Goal: Information Seeking & Learning: Understand process/instructions

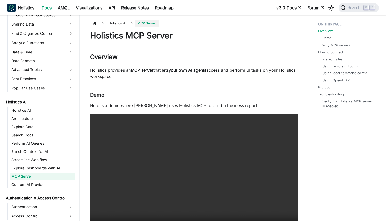
scroll to position [47, 0]
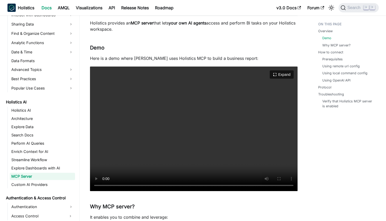
click at [223, 89] on video "Your browser does not support embedding video, but you can download it ." at bounding box center [194, 129] width 208 height 125
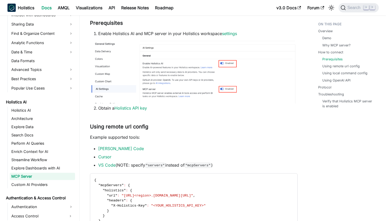
scroll to position [366, 0]
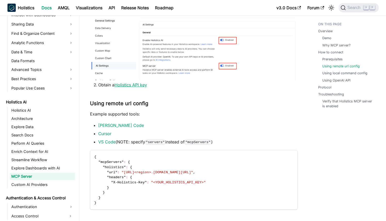
click at [144, 83] on link "Holistics API key" at bounding box center [130, 84] width 32 height 5
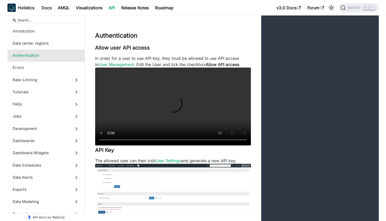
scroll to position [345, 0]
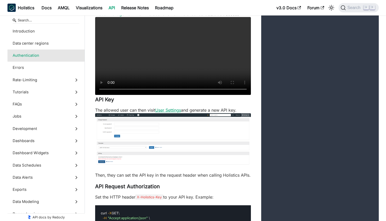
click at [181, 112] on link "User Settings" at bounding box center [168, 110] width 26 height 5
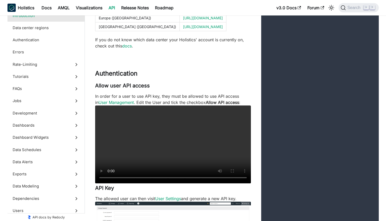
scroll to position [273, 0]
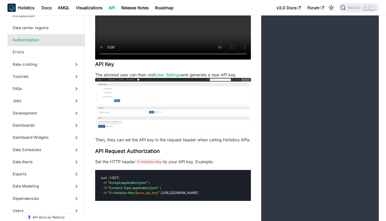
scroll to position [435, 0]
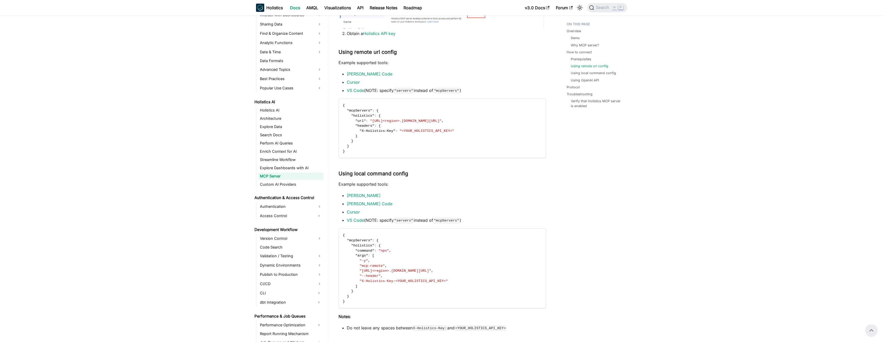
scroll to position [183, 0]
click at [354, 76] on link "[PERSON_NAME] Code" at bounding box center [370, 73] width 46 height 5
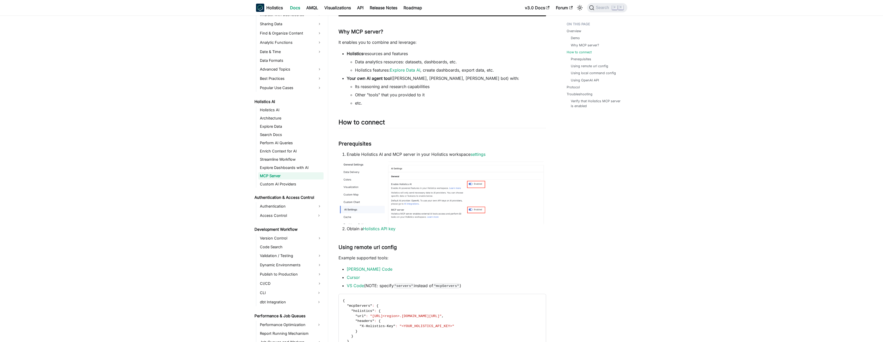
scroll to position [333, 0]
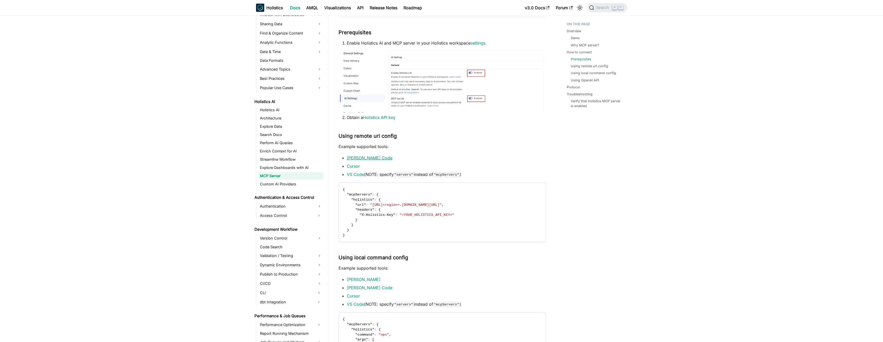
click at [363, 157] on link "[PERSON_NAME] Code" at bounding box center [370, 157] width 46 height 5
click at [381, 209] on code "{ "mcpServers" : { "holistics" : { "url" : "https://mcp-<region>.holistics.io/m…" at bounding box center [442, 212] width 206 height 59
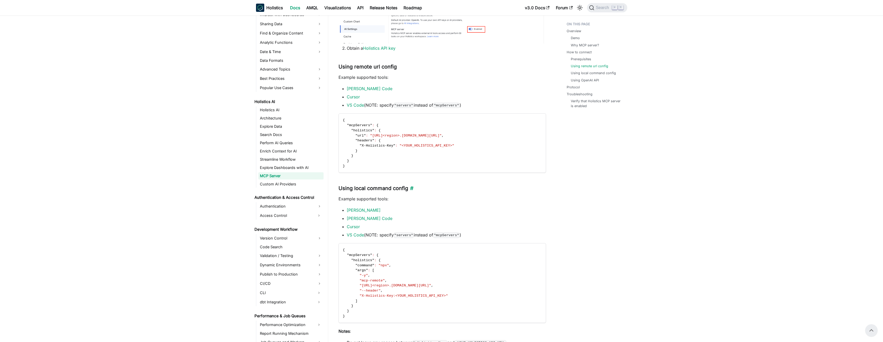
scroll to position [394, 0]
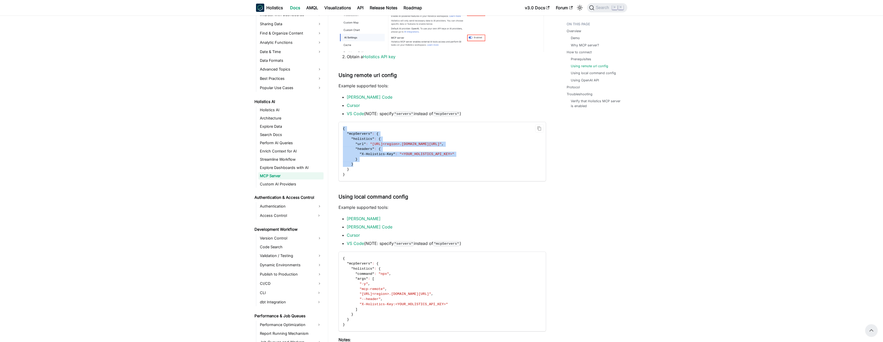
drag, startPoint x: 351, startPoint y: 137, endPoint x: 425, endPoint y: 160, distance: 77.7
click at [386, 166] on code "{ "mcpServers" : { "holistics" : { "url" : "https://mcp-<region>.holistics.io/m…" at bounding box center [442, 151] width 206 height 59
click at [386, 128] on icon "Copy code to clipboard" at bounding box center [540, 129] width 2 height 2
copy code "{ "mcpServers" : { "holistics" : { "url" : "https://mcp-<region>.holistics.io/m…"
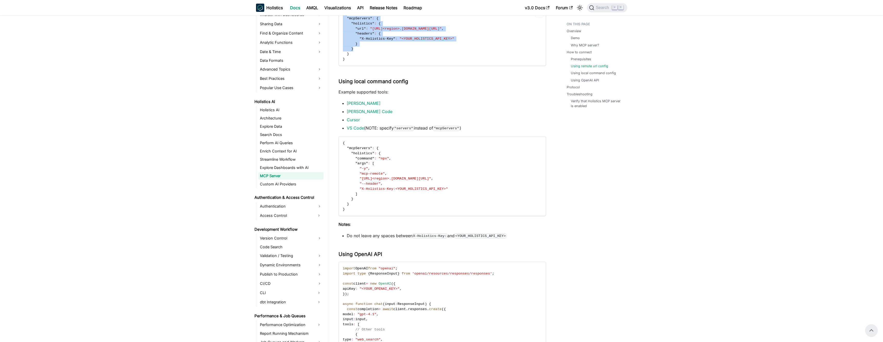
scroll to position [431, 0]
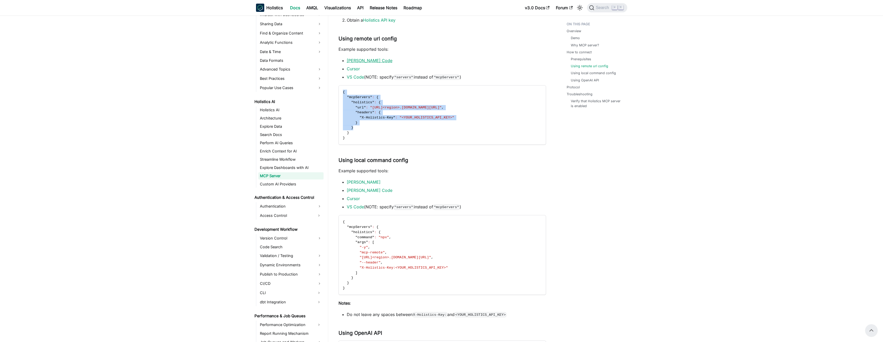
click at [356, 60] on link "[PERSON_NAME] Code" at bounding box center [370, 60] width 46 height 5
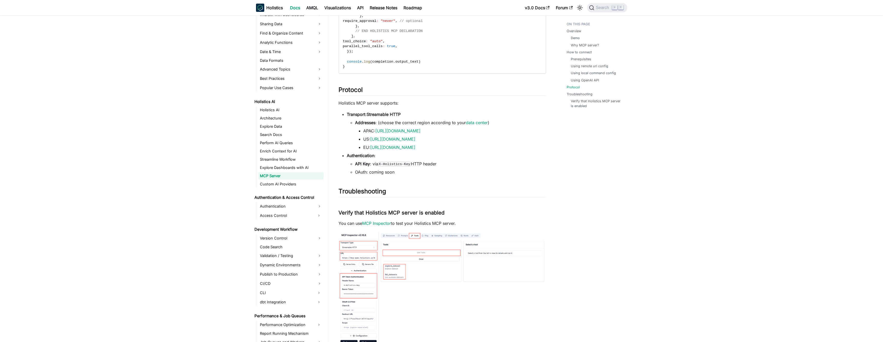
scroll to position [981, 0]
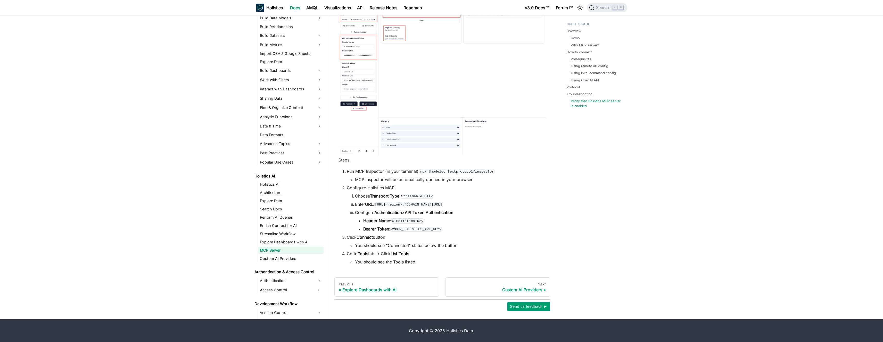
scroll to position [1015, 0]
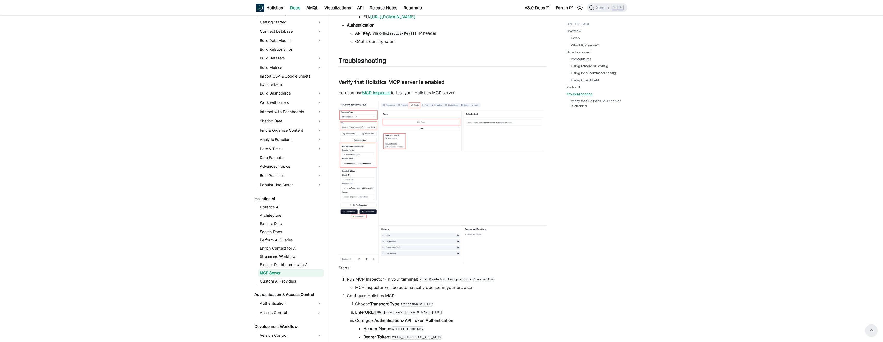
click at [375, 94] on link "MCP Inspector" at bounding box center [376, 92] width 29 height 5
